Goal: Task Accomplishment & Management: Complete application form

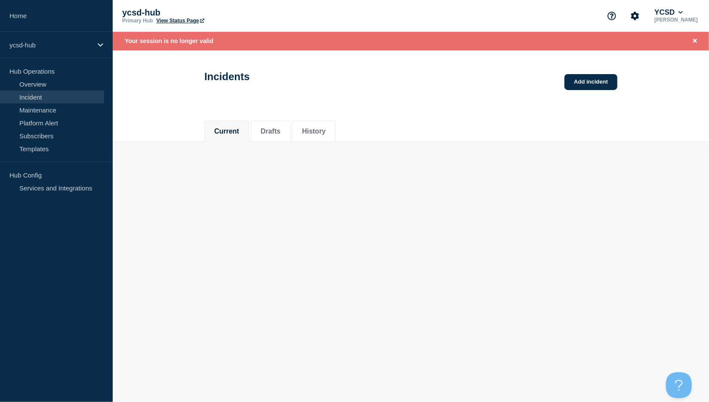
click at [38, 110] on link "Maintenance" at bounding box center [52, 109] width 104 height 13
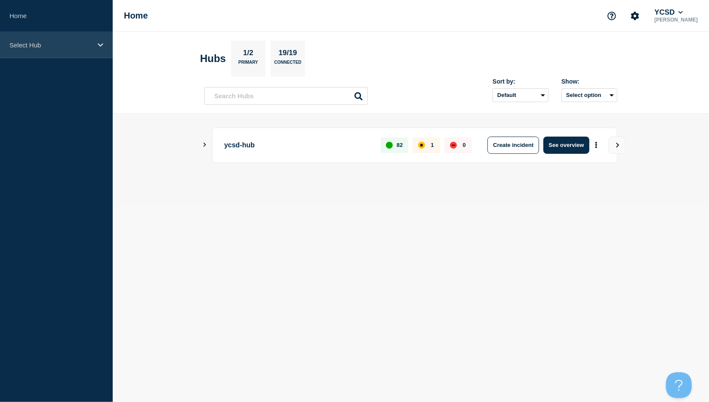
click at [98, 43] on icon at bounding box center [101, 45] width 6 height 6
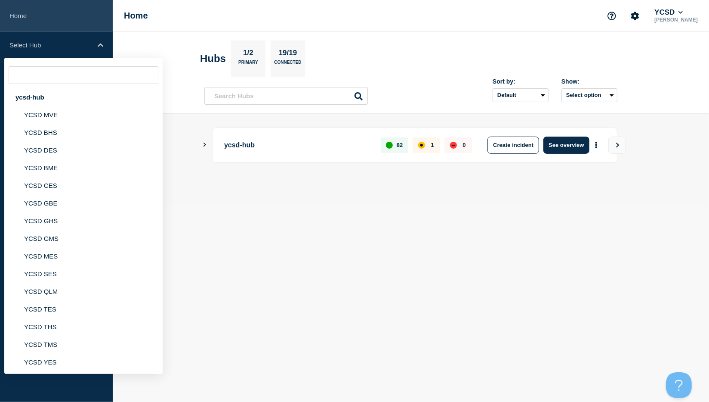
click at [20, 16] on link "Home" at bounding box center [56, 16] width 113 height 32
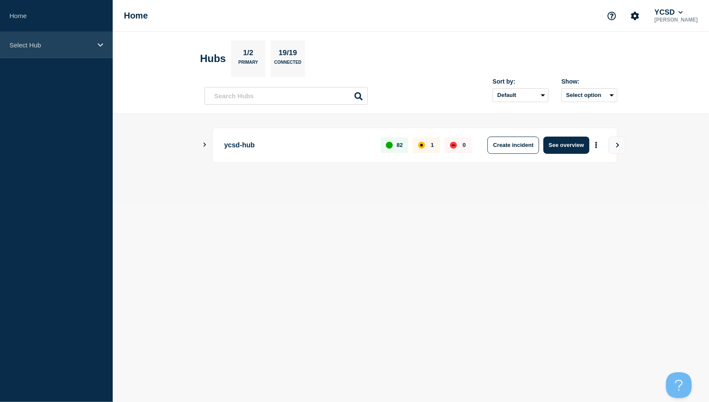
click at [101, 43] on icon at bounding box center [101, 45] width 6 height 6
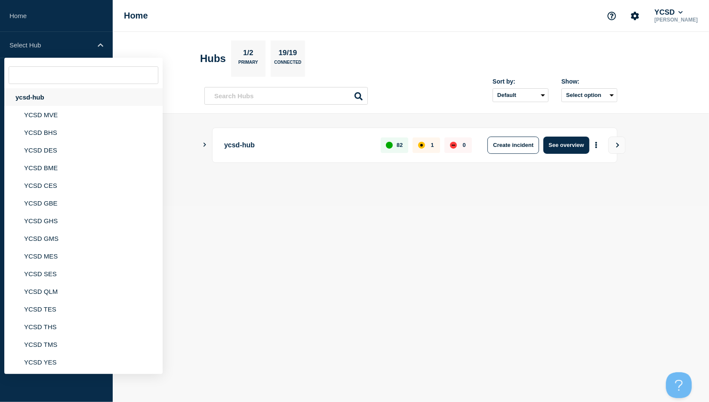
click at [25, 98] on div "ycsd-hub" at bounding box center [83, 97] width 158 height 18
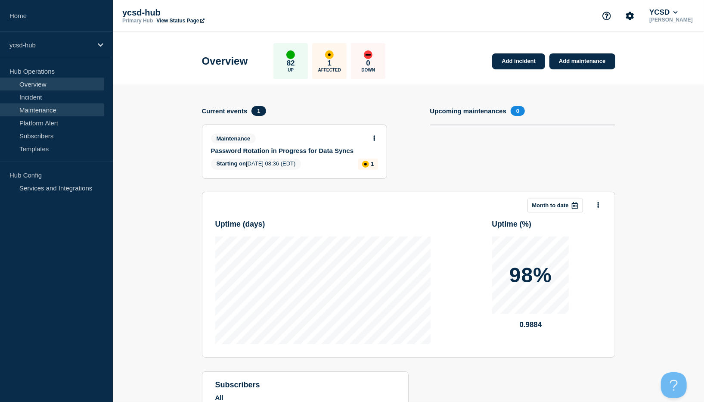
click at [34, 109] on link "Maintenance" at bounding box center [52, 109] width 104 height 13
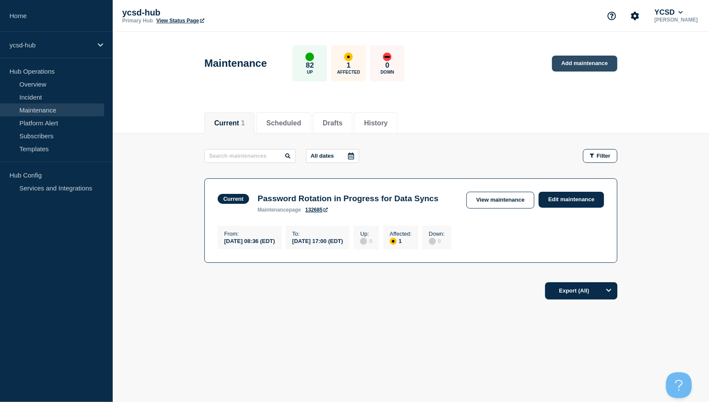
click at [577, 64] on link "Add maintenance" at bounding box center [584, 64] width 65 height 16
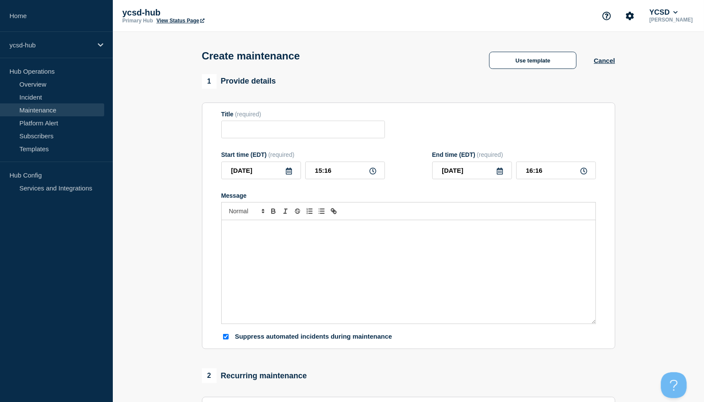
checkbox input "true"
click at [244, 133] on input "Title" at bounding box center [303, 130] width 164 height 18
click at [289, 132] on input "Exchange 2019 to SE upgrade" at bounding box center [303, 130] width 164 height 18
click at [291, 132] on input "Exchange 2019 to SE upgrade" at bounding box center [303, 130] width 164 height 18
click at [288, 132] on input "Exchange 2019 to SE upgrade" at bounding box center [303, 130] width 164 height 18
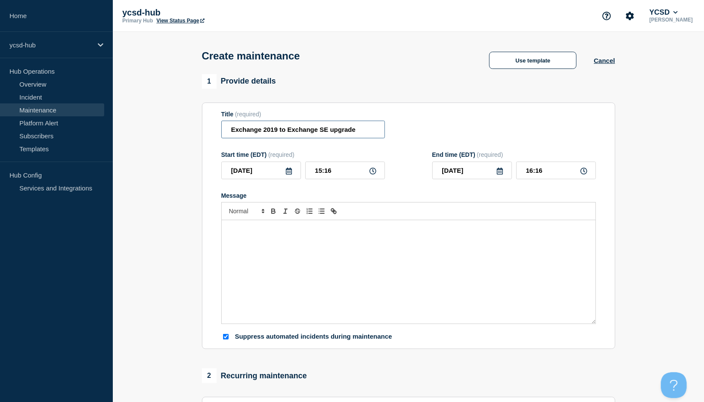
click at [230, 130] on input "Exchange 2019 to Exchange SE upgrade" at bounding box center [303, 130] width 164 height 18
click at [374, 133] on input "On-prem Exchange 2019 to Exchange SE upgrade" at bounding box center [303, 130] width 164 height 18
click at [376, 132] on input "On-prem Exchange 2019 to Exchange SE upgrade" at bounding box center [303, 130] width 164 height 18
drag, startPoint x: 359, startPoint y: 132, endPoint x: 408, endPoint y: 129, distance: 49.6
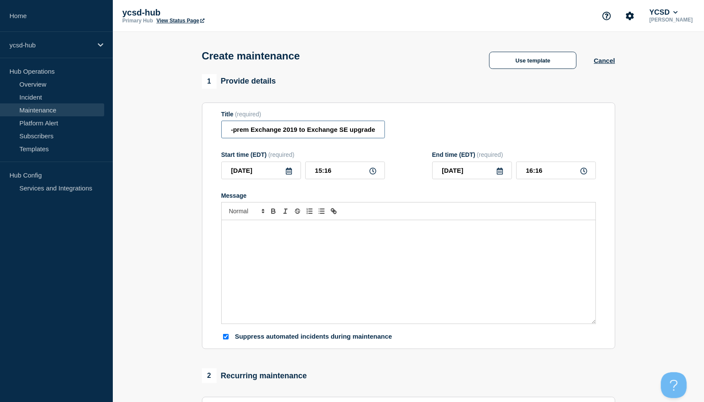
click at [408, 129] on div "Title (required) On-prem Exchange 2019 to Exchange SE upgrade" at bounding box center [408, 125] width 375 height 28
type input "On-prem Exchange 2019 to Exchange SE upgrade"
click at [288, 173] on icon at bounding box center [288, 170] width 7 height 7
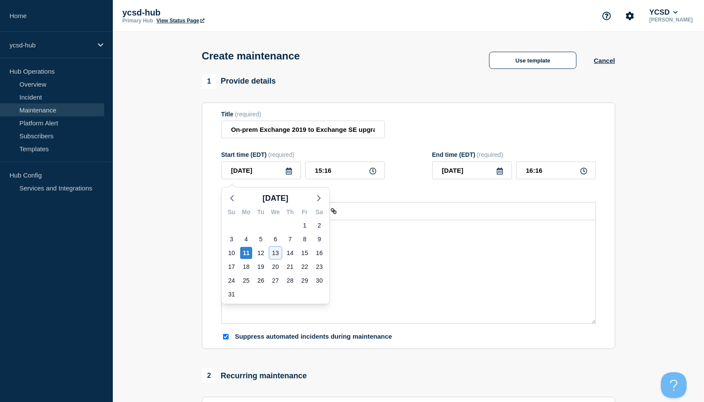
click at [275, 254] on div "13" at bounding box center [275, 253] width 12 height 12
type input "[DATE]"
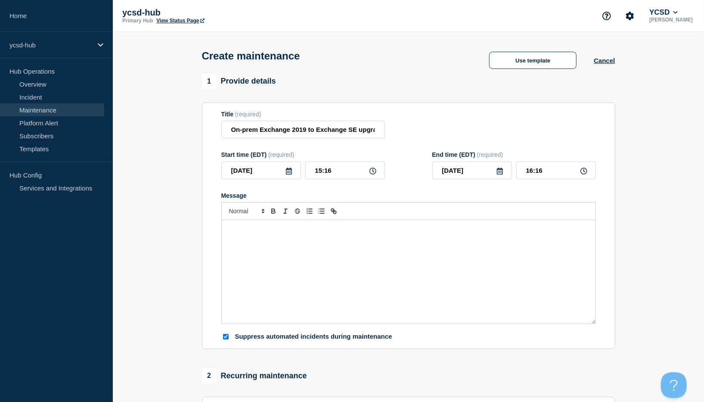
click at [372, 174] on icon at bounding box center [372, 170] width 7 height 7
click at [321, 174] on input "15:16" at bounding box center [345, 170] width 80 height 18
drag, startPoint x: 320, startPoint y: 173, endPoint x: 314, endPoint y: 173, distance: 6.1
click at [314, 173] on input "15:16" at bounding box center [345, 170] width 80 height 18
type input "00:16"
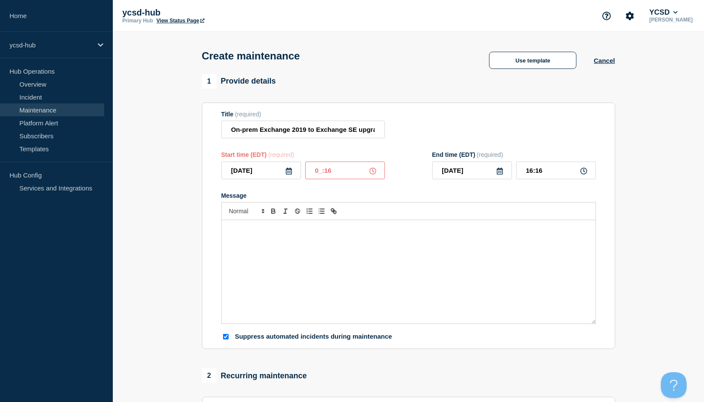
type input "01:16"
click at [331, 173] on input "00:16" at bounding box center [345, 170] width 80 height 18
click at [320, 170] on input "00:16" at bounding box center [345, 170] width 80 height 18
click at [323, 173] on input "00:16" at bounding box center [345, 170] width 80 height 18
click at [321, 172] on input "00:16" at bounding box center [345, 170] width 80 height 18
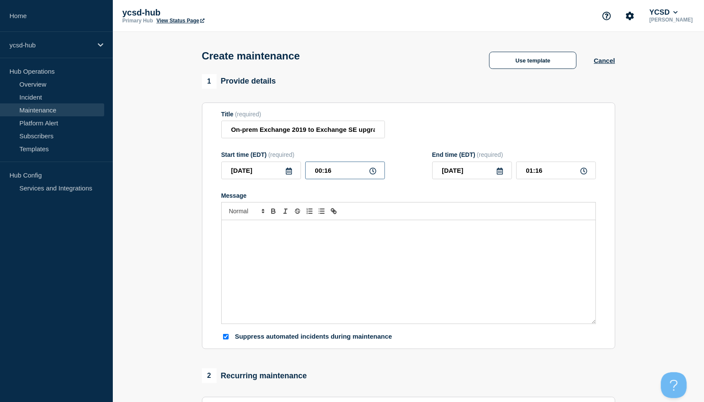
drag, startPoint x: 334, startPoint y: 174, endPoint x: 324, endPoint y: 173, distance: 9.5
click at [324, 173] on input "00:16" at bounding box center [345, 170] width 80 height 18
type input "00:00"
type input "01:00"
drag, startPoint x: 322, startPoint y: 172, endPoint x: 312, endPoint y: 173, distance: 9.6
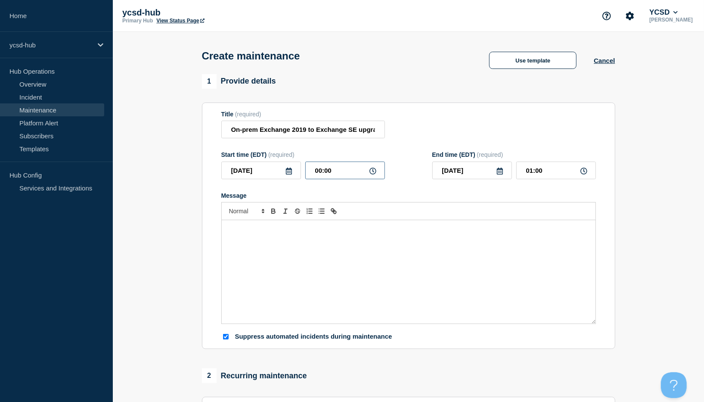
click at [312, 173] on input "00:00" at bounding box center [345, 170] width 80 height 18
click at [373, 173] on icon at bounding box center [372, 170] width 7 height 7
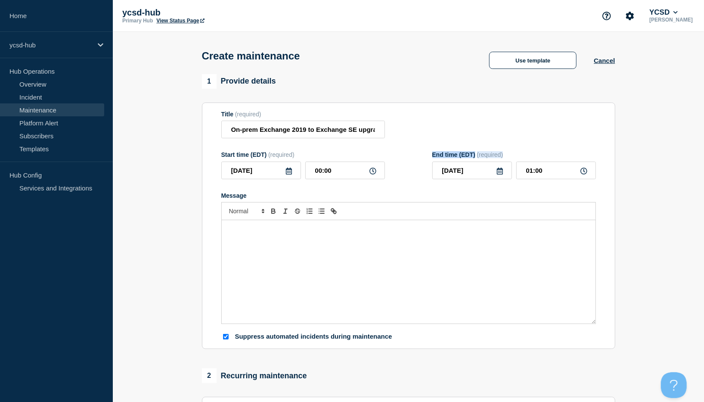
click at [372, 173] on icon at bounding box center [372, 170] width 7 height 7
click at [321, 173] on input "00:00" at bounding box center [345, 170] width 80 height 18
drag, startPoint x: 321, startPoint y: 172, endPoint x: 313, endPoint y: 172, distance: 7.3
click at [313, 172] on input "00:00" at bounding box center [345, 170] width 80 height 18
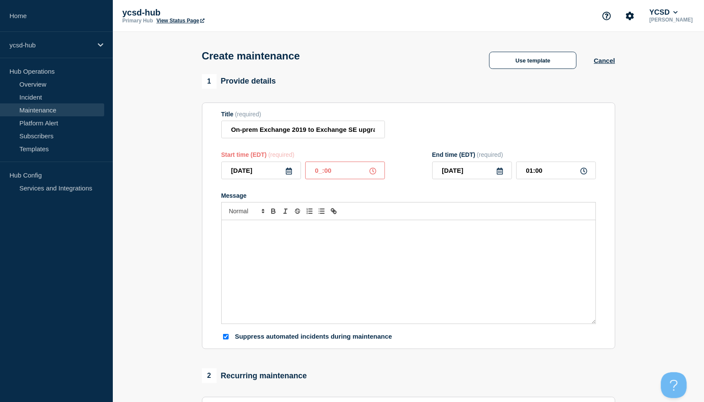
type input "07:00"
click at [498, 174] on icon at bounding box center [499, 170] width 7 height 7
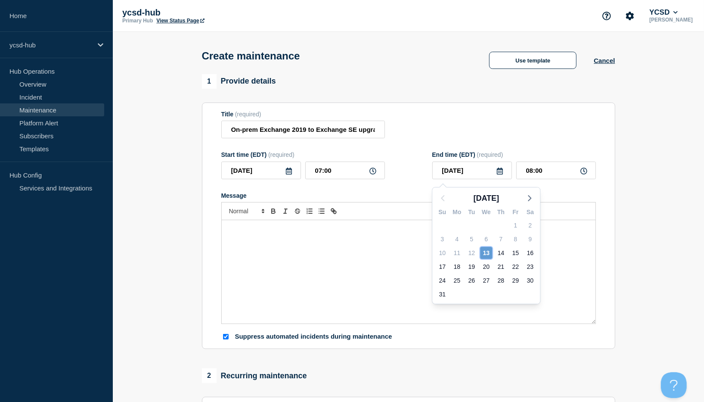
drag, startPoint x: 487, startPoint y: 254, endPoint x: 489, endPoint y: 247, distance: 6.8
click at [487, 253] on div "13" at bounding box center [486, 253] width 12 height 12
click at [231, 233] on p "Message" at bounding box center [408, 229] width 361 height 8
click at [532, 173] on input "08:00" at bounding box center [556, 170] width 80 height 18
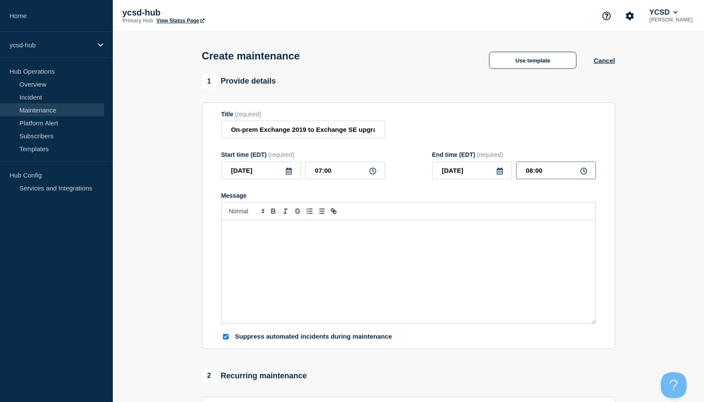
click at [529, 171] on input "08:00" at bounding box center [556, 170] width 80 height 18
click at [533, 172] on input "08:00" at bounding box center [556, 170] width 80 height 18
type input "09:00"
click at [233, 232] on p "Message" at bounding box center [408, 229] width 361 height 8
click at [245, 238] on div "Message" at bounding box center [409, 271] width 374 height 103
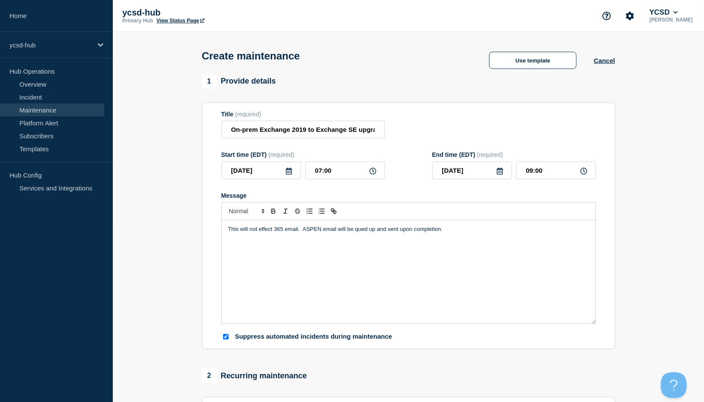
click at [444, 233] on p "This will not effect 365 email. ASPEN email will be qued up and sent upon compl…" at bounding box center [408, 229] width 361 height 8
click at [274, 232] on p "This will not effect 365 email. ASPEN email will be qued up and sent upon compl…" at bounding box center [408, 229] width 361 height 8
click at [484, 233] on p "This will not effect normal user 365 email. ASPEN email will be qued up and sen…" at bounding box center [408, 229] width 361 height 8
click at [306, 230] on p "This will not effect normal user 365 email. ASPEN email will be qued up and sen…" at bounding box center [408, 229] width 361 height 8
click at [532, 233] on p "This will not effect normal user MS Office 365 email. ASPEN email will be qued …" at bounding box center [408, 229] width 361 height 8
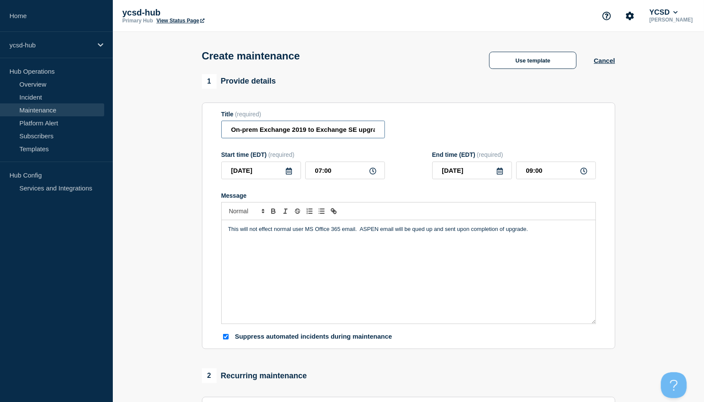
drag, startPoint x: 360, startPoint y: 132, endPoint x: 367, endPoint y: 133, distance: 6.6
click at [367, 133] on input "On-prem Exchange 2019 to Exchange SE upgrade" at bounding box center [303, 130] width 164 height 18
drag, startPoint x: 358, startPoint y: 132, endPoint x: 389, endPoint y: 129, distance: 31.1
click at [389, 129] on div "Title (required) On-prem Exchange 2019 to Exchange SE upgrade" at bounding box center [408, 125] width 375 height 28
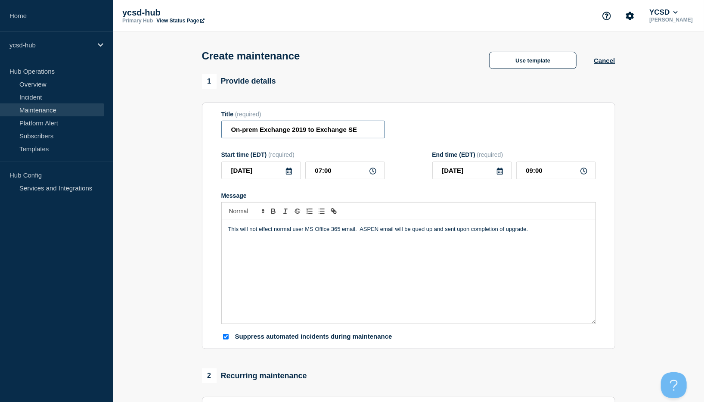
scroll to position [0, 0]
click at [231, 132] on input "On-prem Exchange 2019 to Exchange SE" at bounding box center [303, 130] width 164 height 18
click at [325, 132] on input "Upgrading On-prem Exchange 2019 to Exchange SE" at bounding box center [303, 130] width 164 height 18
click at [354, 131] on input "Upgrading On-prem Exchange 2019 to Exchange SE" at bounding box center [303, 130] width 164 height 18
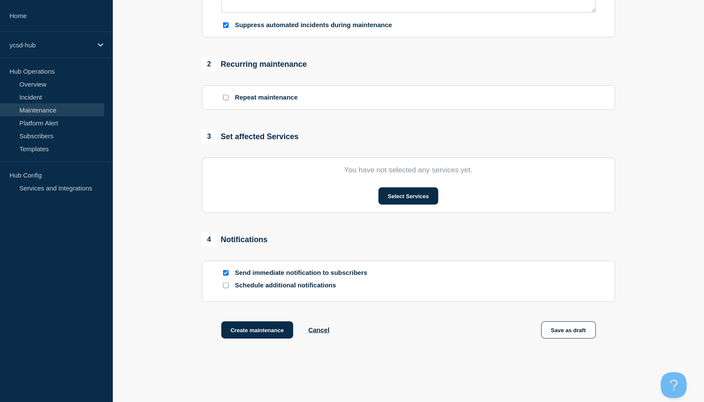
scroll to position [334, 0]
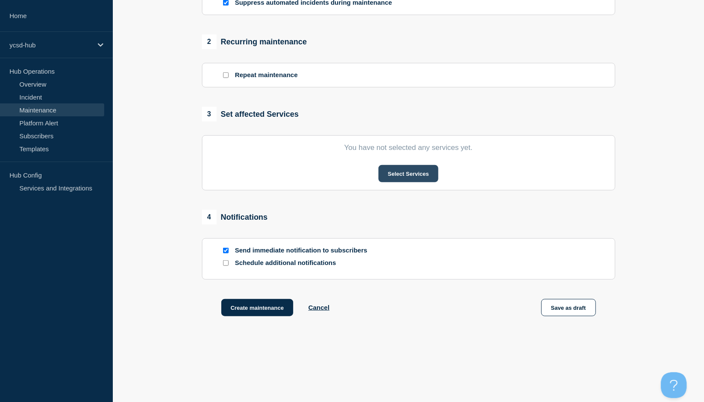
type input "Upgrading On-prem Exchange 2019 to Exchange SE"
click at [407, 176] on button "Select Services" at bounding box center [408, 173] width 60 height 17
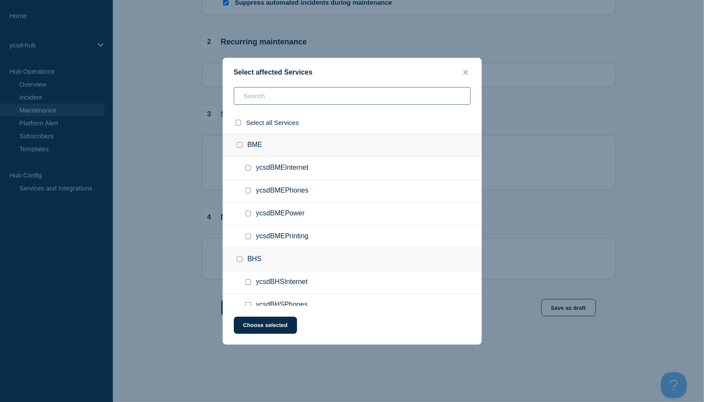
click at [266, 94] on input "text" at bounding box center [352, 96] width 237 height 18
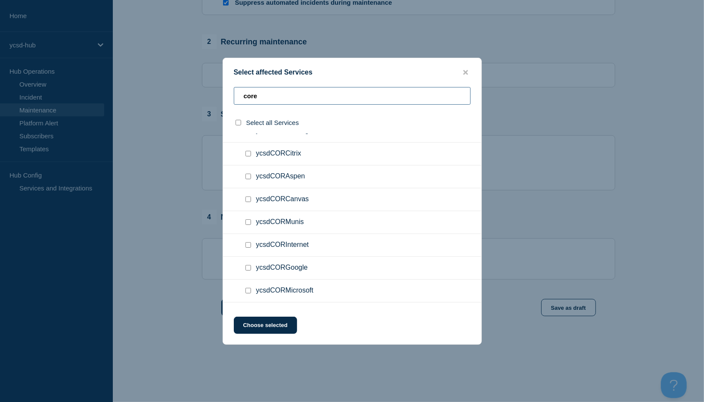
type input "core"
click at [248, 177] on input "ycsdCORAspen checkbox" at bounding box center [248, 176] width 6 height 6
checkbox input "true"
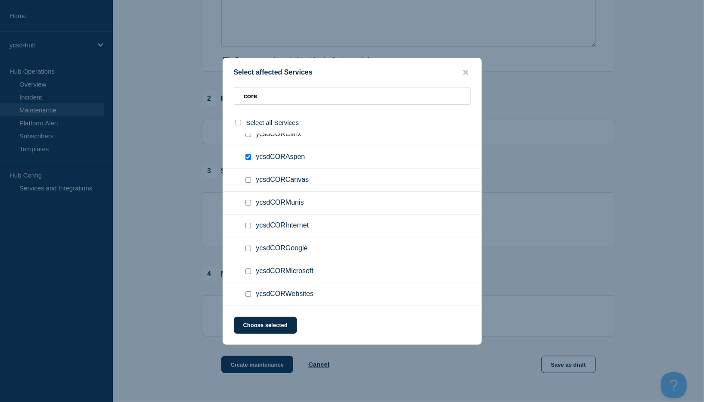
scroll to position [19, 0]
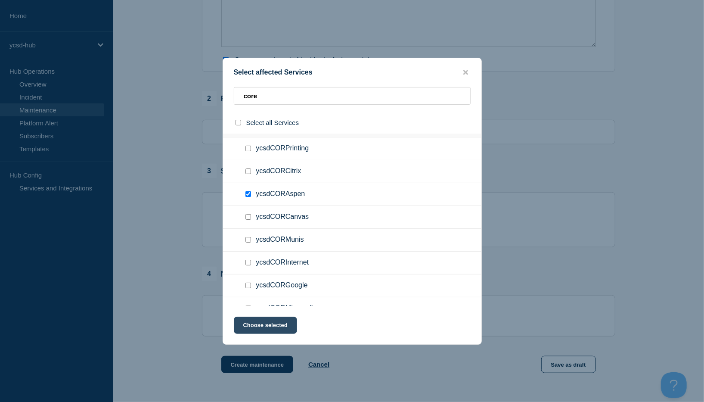
click at [281, 325] on button "Choose selected" at bounding box center [265, 324] width 63 height 17
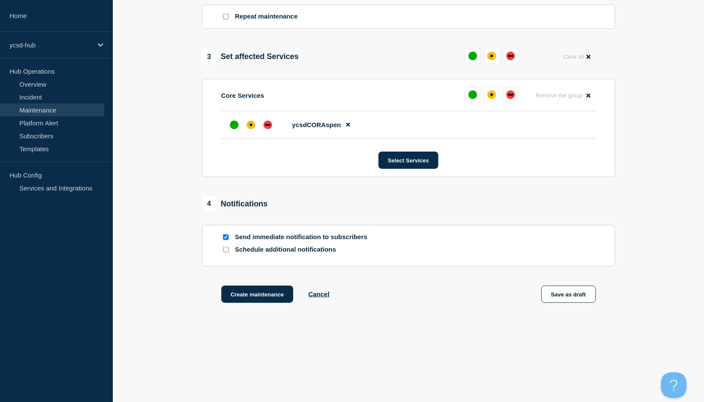
scroll to position [397, 0]
click at [253, 124] on div "affected" at bounding box center [251, 125] width 9 height 9
click at [268, 125] on div "down" at bounding box center [267, 125] width 5 height 2
click at [258, 295] on button "Create maintenance" at bounding box center [257, 293] width 72 height 17
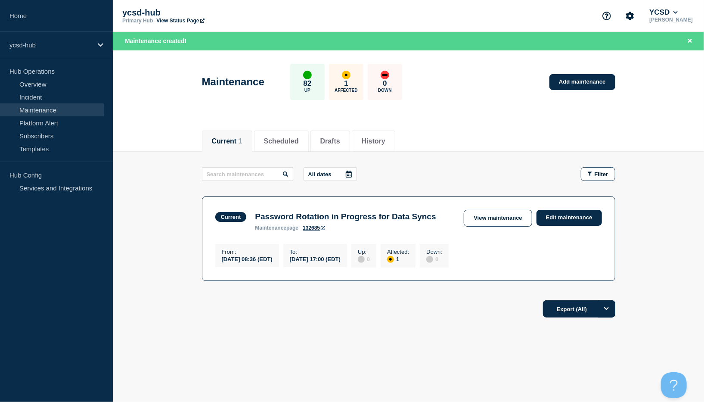
click at [177, 19] on link "View Status Page" at bounding box center [180, 21] width 48 height 6
